Goal: Check status

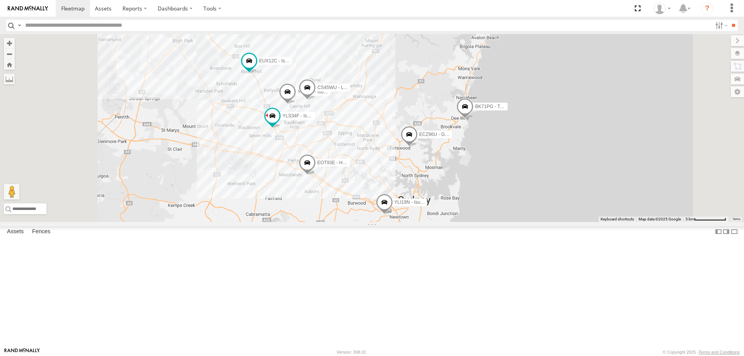
drag, startPoint x: 451, startPoint y: 250, endPoint x: 474, endPoint y: 242, distance: 24.9
click at [474, 222] on div "YLI19N - Isuzu DMAX ECZ96U - Great Wall EUX12C - Isuzu DMAX EOT93E - HiAce YLI0…" at bounding box center [372, 128] width 744 height 188
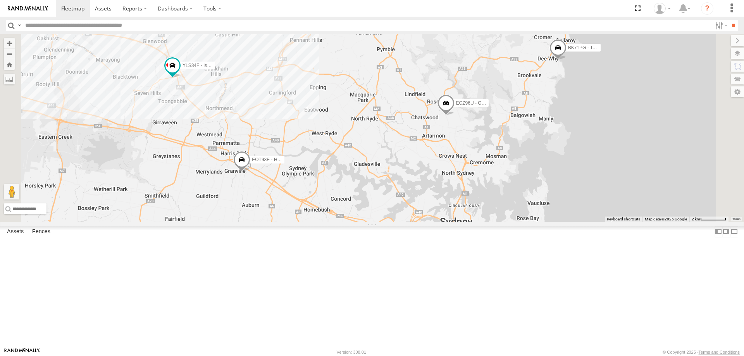
click at [567, 60] on span at bounding box center [558, 49] width 17 height 21
click at [569, 51] on label at bounding box center [560, 48] width 15 height 5
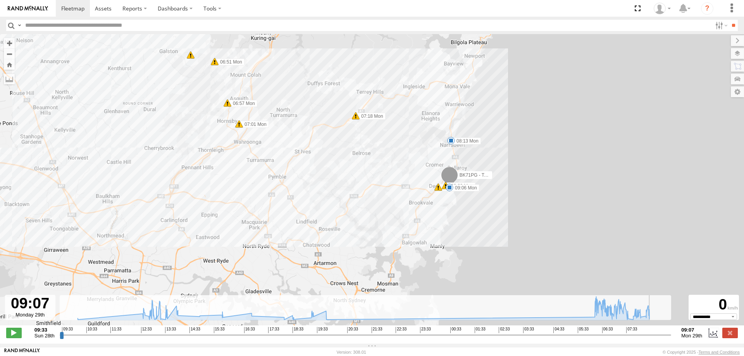
drag, startPoint x: 60, startPoint y: 338, endPoint x: 679, endPoint y: 352, distance: 618.7
click at [672, 339] on input "range" at bounding box center [366, 334] width 612 height 7
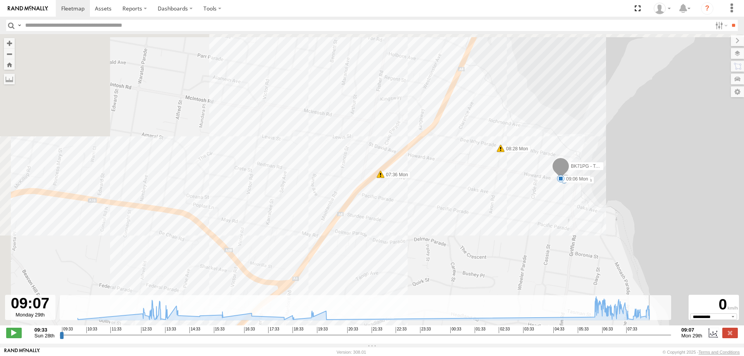
drag, startPoint x: 324, startPoint y: 155, endPoint x: 502, endPoint y: 231, distance: 193.3
click at [502, 231] on div "BK71PG - Toyota Hiace 10:01 Sun 13:07 Sun 13:11 Sun 16:51 Sun 06:20 Mon 06:32 M…" at bounding box center [372, 184] width 744 height 300
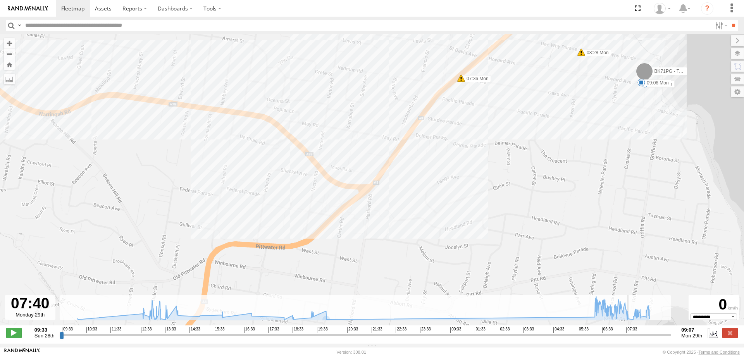
drag, startPoint x: 671, startPoint y: 341, endPoint x: 632, endPoint y: 340, distance: 39.2
type input "**********"
click at [632, 339] on input "range" at bounding box center [366, 334] width 612 height 7
click at [723, 334] on label at bounding box center [730, 333] width 16 height 10
